Goal: Information Seeking & Learning: Learn about a topic

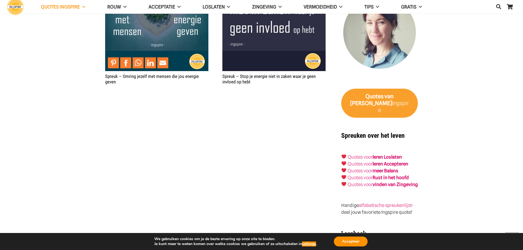
scroll to position [823, 0]
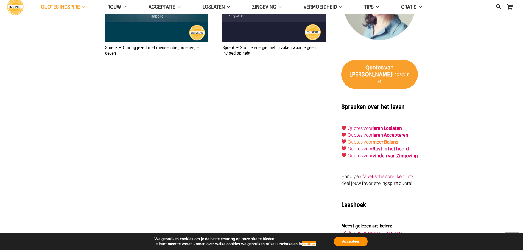
click at [379, 139] on strong "meer Balans" at bounding box center [385, 141] width 26 height 5
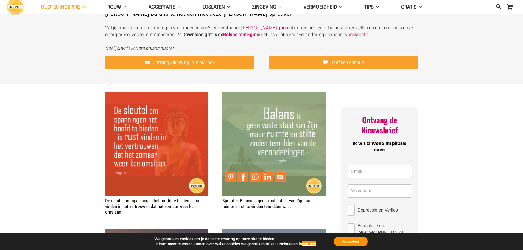
scroll to position [329, 0]
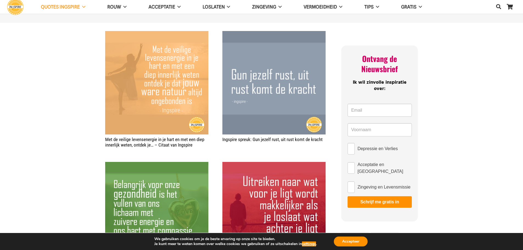
scroll to position [137, 0]
